Goal: Task Accomplishment & Management: Manage account settings

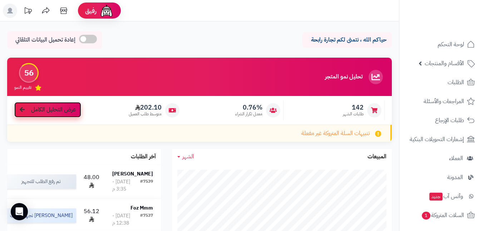
click at [32, 108] on span "عرض التحليل الكامل" at bounding box center [53, 110] width 45 height 8
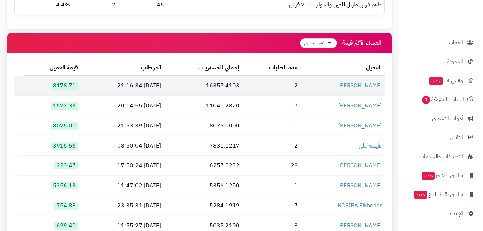
scroll to position [1038, 0]
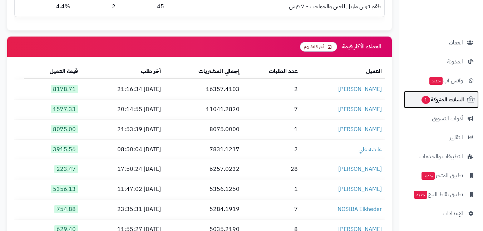
click at [423, 99] on span "1" at bounding box center [426, 100] width 9 height 8
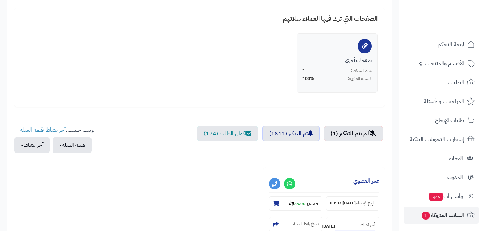
scroll to position [250, 0]
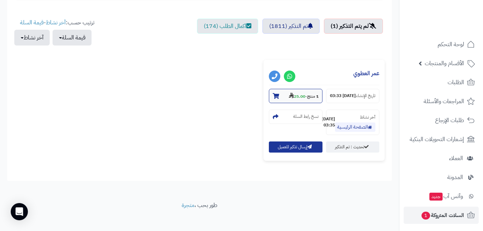
click at [297, 96] on strong "25.00" at bounding box center [297, 96] width 16 height 6
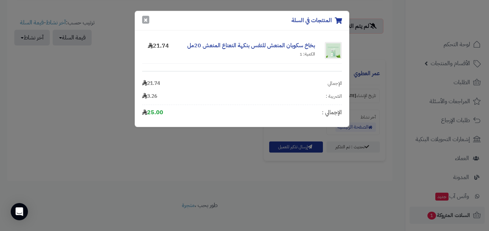
click at [146, 16] on button "×" at bounding box center [145, 20] width 7 height 8
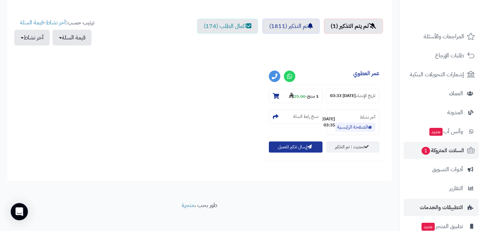
scroll to position [0, 0]
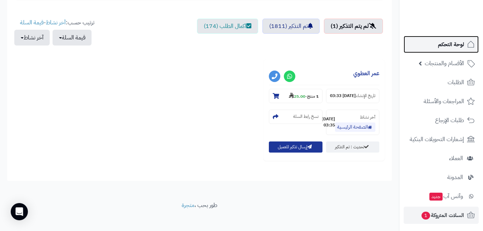
click at [429, 43] on link "لوحة التحكم" at bounding box center [441, 44] width 75 height 17
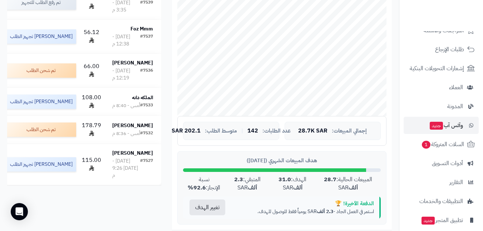
scroll to position [72, 0]
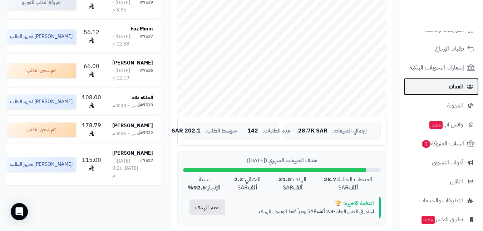
click at [456, 82] on span "العملاء" at bounding box center [456, 87] width 14 height 10
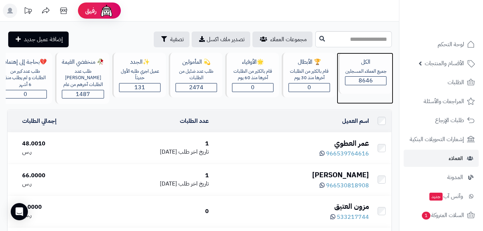
click at [364, 78] on span "8646" at bounding box center [366, 80] width 14 height 9
click at [379, 70] on div "جميع العملاء المسجلين" at bounding box center [366, 71] width 42 height 7
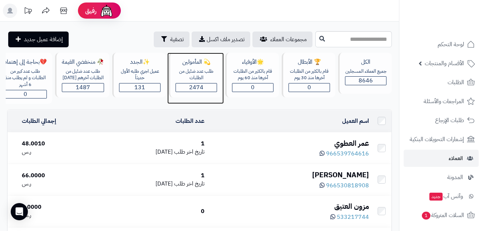
click at [204, 75] on div "طلب عدد ضئيل من الطلبات" at bounding box center [197, 74] width 42 height 13
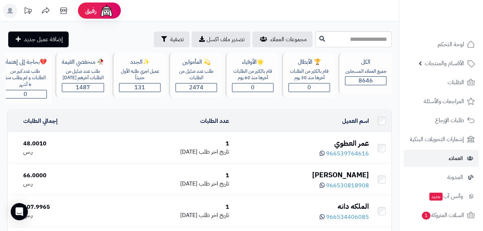
scroll to position [0, -11]
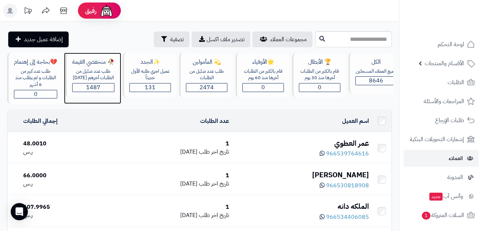
click at [95, 63] on div "🥀 منخفضي القيمة" at bounding box center [93, 62] width 42 height 8
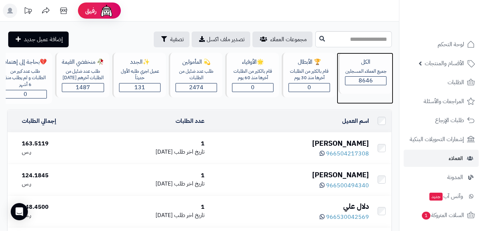
click at [365, 69] on div "جميع العملاء المسجلين" at bounding box center [366, 71] width 42 height 7
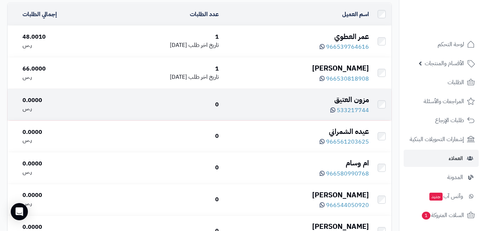
scroll to position [107, 0]
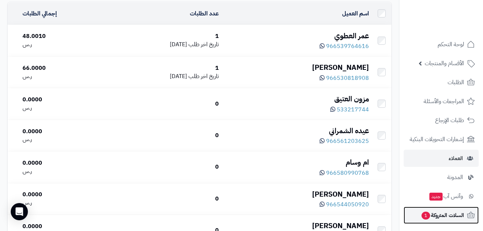
click at [431, 211] on span "السلات المتروكة 1" at bounding box center [442, 215] width 43 height 10
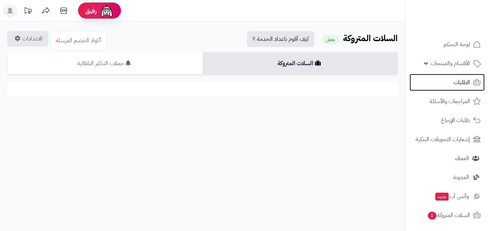
click at [458, 89] on link "الطلبات" at bounding box center [446, 82] width 75 height 17
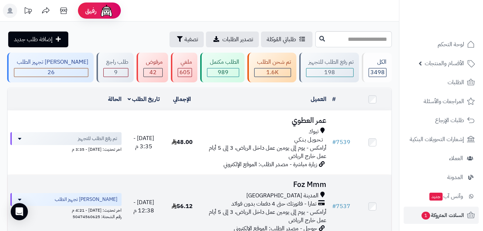
scroll to position [72, 0]
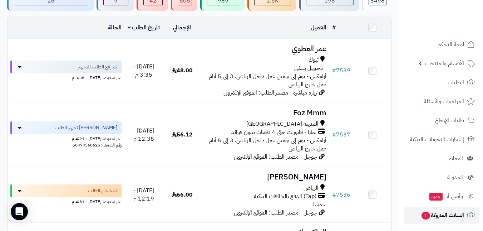
click at [458, 215] on span "السلات المتروكة 1" at bounding box center [442, 215] width 43 height 10
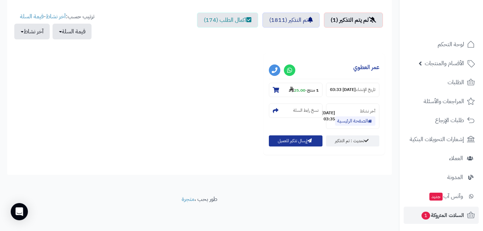
scroll to position [267, 0]
drag, startPoint x: 380, startPoint y: 55, endPoint x: 351, endPoint y: 59, distance: 29.2
click at [351, 59] on div "**********" at bounding box center [324, 104] width 121 height 101
click at [238, 76] on div "**********" at bounding box center [200, 107] width 374 height 106
drag, startPoint x: 384, startPoint y: 57, endPoint x: 350, endPoint y: 56, distance: 34.0
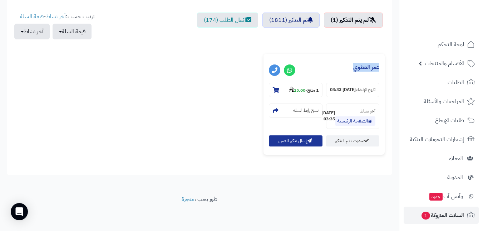
click at [350, 56] on div "**********" at bounding box center [324, 107] width 125 height 106
click at [346, 59] on h3 "عمر العطوي" at bounding box center [324, 69] width 111 height 20
drag, startPoint x: 352, startPoint y: 60, endPoint x: 382, endPoint y: 58, distance: 29.8
click at [382, 58] on div "**********" at bounding box center [324, 104] width 121 height 101
click at [388, 60] on div "**********" at bounding box center [199, 0] width 385 height 350
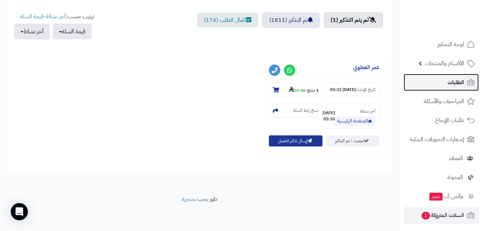
click at [437, 84] on link "الطلبات" at bounding box center [441, 82] width 75 height 17
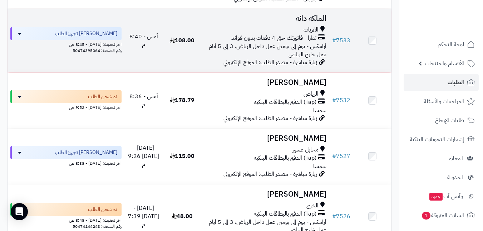
scroll to position [322, 0]
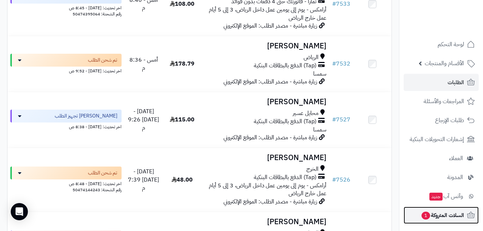
click at [434, 213] on span "السلات المتروكة 1" at bounding box center [442, 215] width 43 height 10
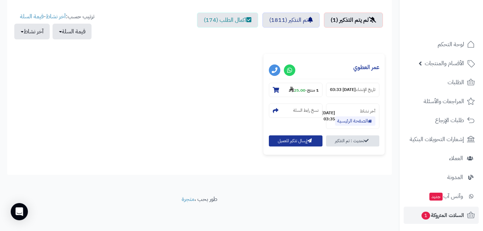
scroll to position [267, 0]
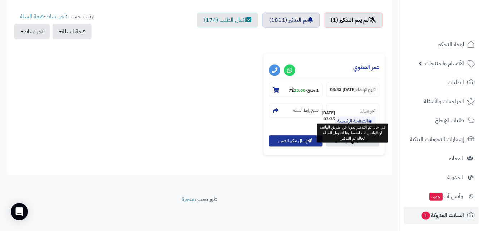
click at [355, 141] on link "تحديث : تم التذكير" at bounding box center [352, 140] width 53 height 11
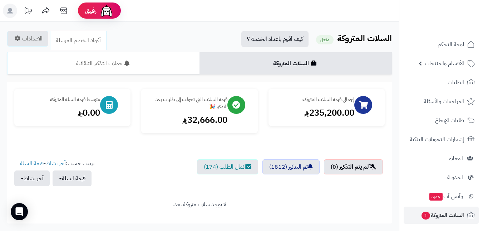
scroll to position [49, 0]
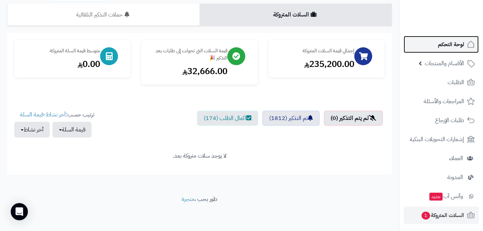
click at [433, 44] on link "لوحة التحكم" at bounding box center [441, 44] width 75 height 17
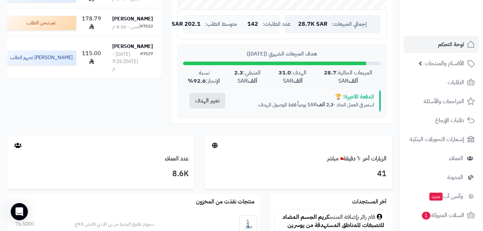
scroll to position [286, 0]
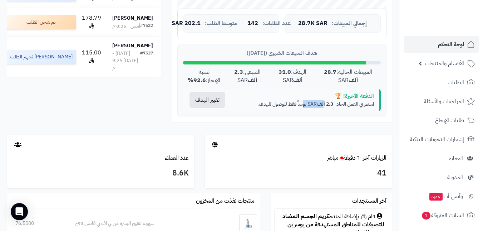
drag, startPoint x: 302, startPoint y: 103, endPoint x: 321, endPoint y: 103, distance: 19.7
click at [321, 103] on p "استمر في العمل الجاد - 2.3 ألف SAR يومياً فقط للوصول للهدف." at bounding box center [305, 104] width 137 height 7
click at [314, 103] on p "استمر في العمل الجاد - 2.3 ألف SAR يومياً فقط للوصول للهدف." at bounding box center [305, 104] width 137 height 7
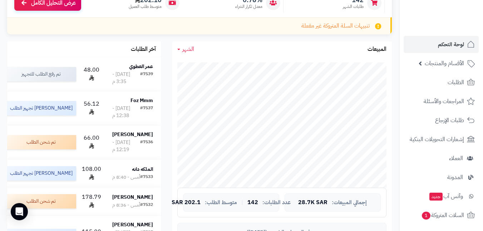
scroll to position [0, 0]
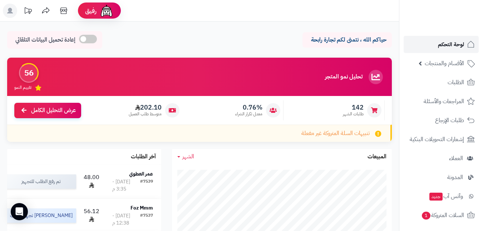
click at [438, 44] on link "لوحة التحكم" at bounding box center [441, 44] width 75 height 17
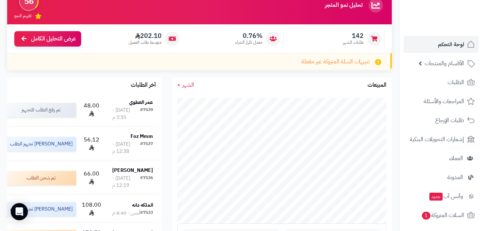
scroll to position [36, 0]
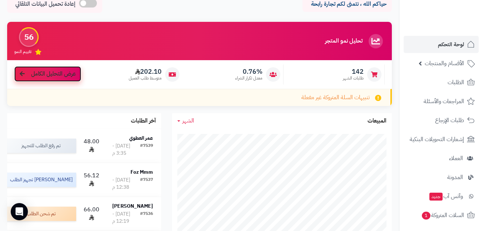
click at [48, 76] on span "عرض التحليل الكامل" at bounding box center [53, 74] width 45 height 8
